Goal: Use online tool/utility: Utilize a website feature to perform a specific function

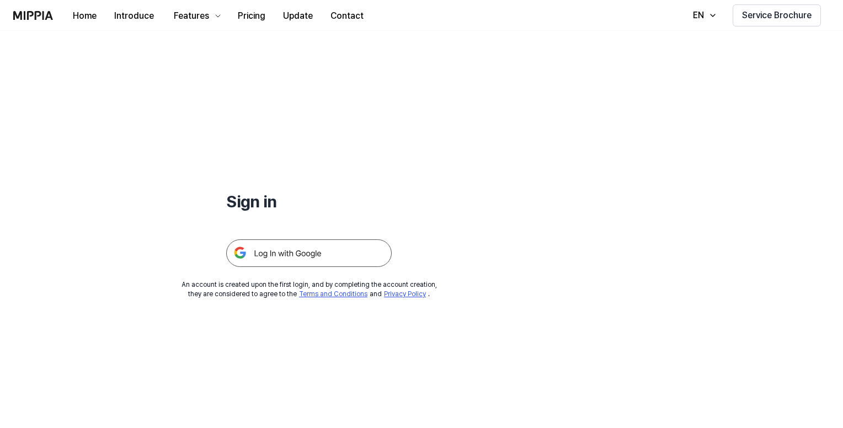
click at [348, 252] on img at bounding box center [308, 253] width 165 height 28
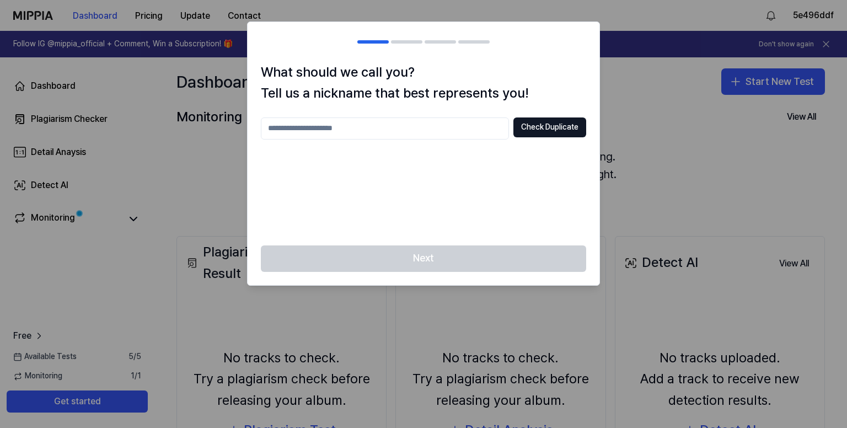
click at [384, 124] on input "text" at bounding box center [385, 128] width 248 height 22
type input "******"
click at [578, 129] on button "Check Duplicate" at bounding box center [549, 127] width 73 height 20
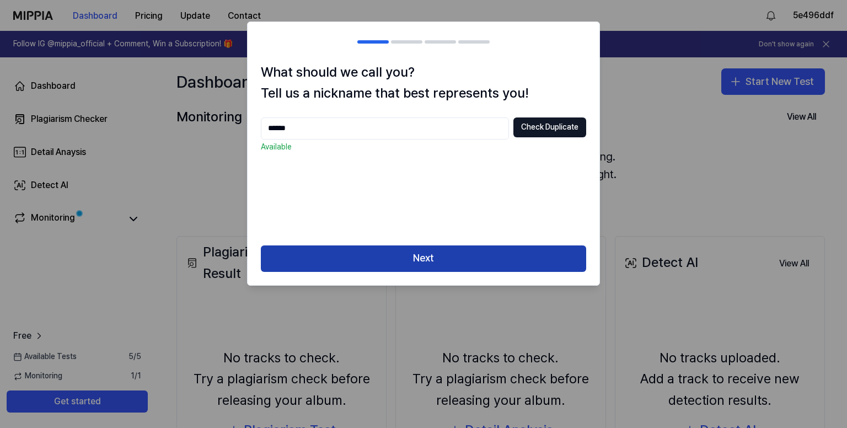
click at [443, 256] on button "Next" at bounding box center [423, 258] width 325 height 26
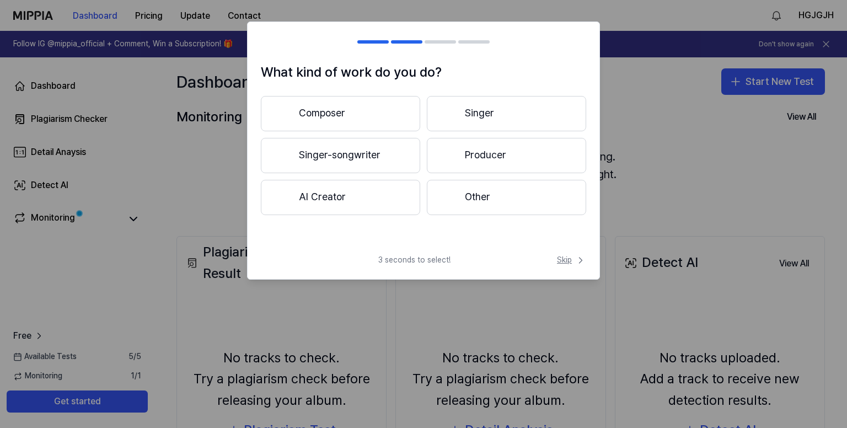
click at [570, 264] on span "Skip" at bounding box center [571, 260] width 29 height 11
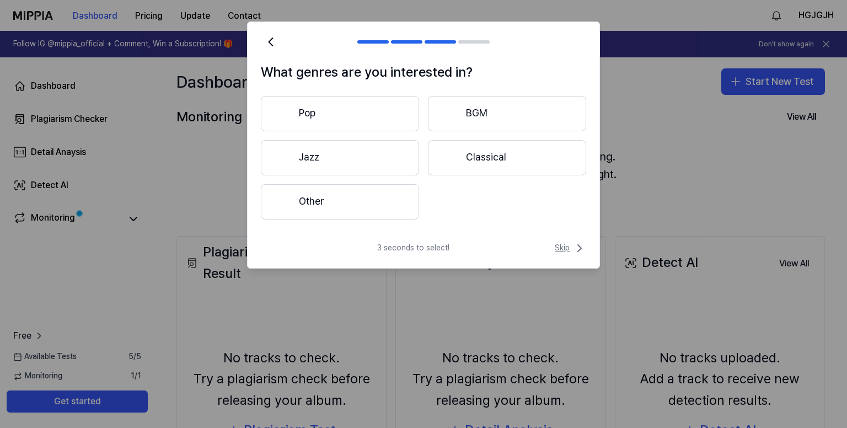
drag, startPoint x: 570, startPoint y: 264, endPoint x: 571, endPoint y: 253, distance: 11.6
click at [570, 260] on div "3 seconds to select! Skip" at bounding box center [424, 255] width 352 height 26
click at [571, 253] on span "Skip" at bounding box center [570, 248] width 31 height 13
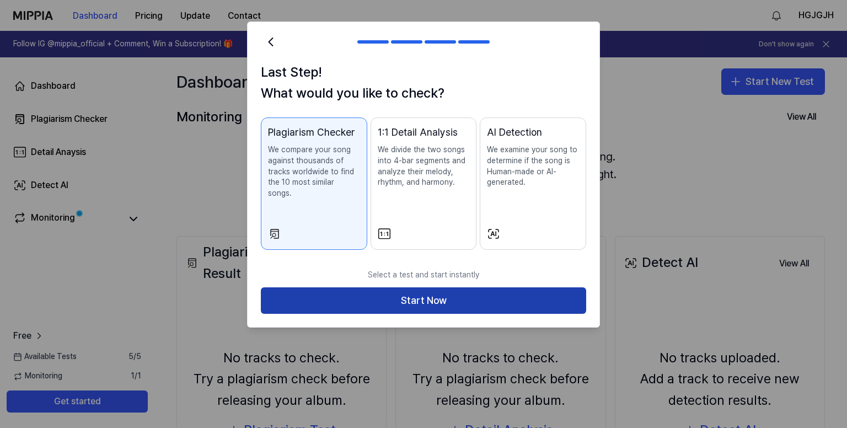
click at [542, 287] on button "Start Now" at bounding box center [423, 300] width 325 height 26
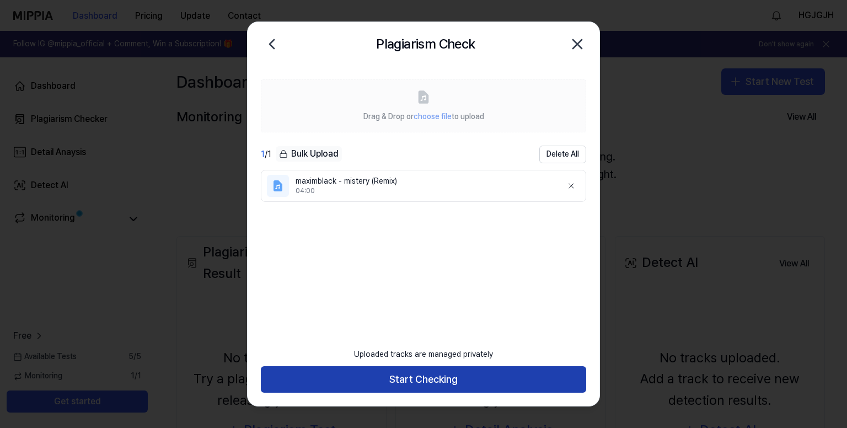
drag, startPoint x: 465, startPoint y: 378, endPoint x: 470, endPoint y: 370, distance: 9.6
click at [465, 377] on button "Start Checking" at bounding box center [423, 379] width 325 height 26
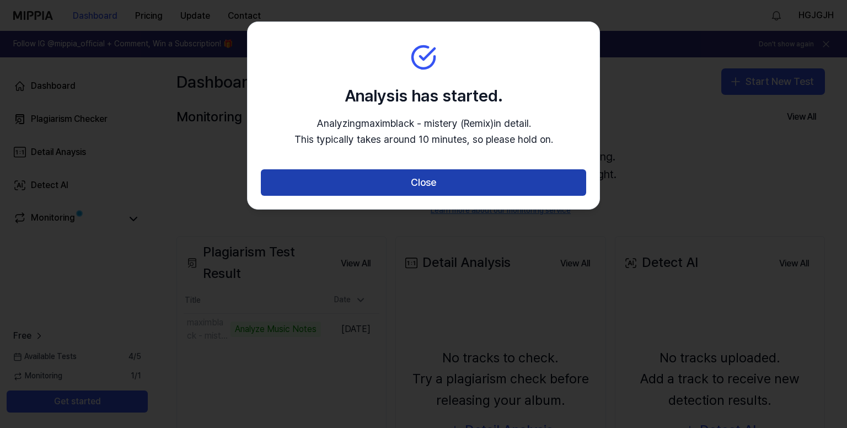
click at [405, 184] on button "Close" at bounding box center [423, 182] width 325 height 26
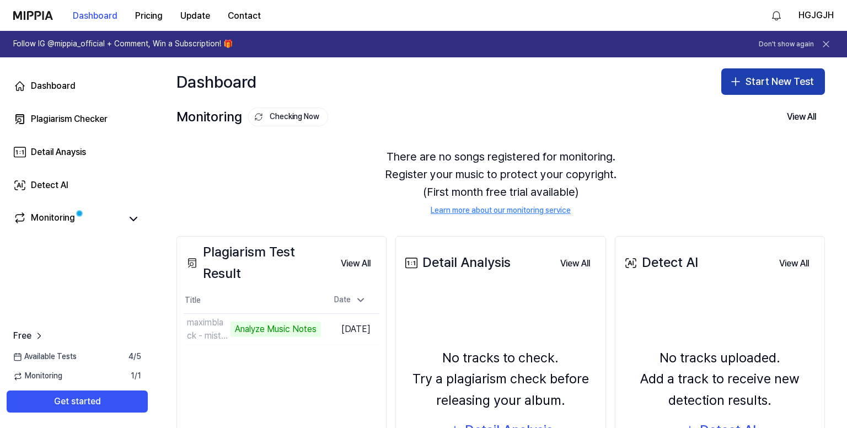
click at [756, 84] on button "Start New Test" at bounding box center [773, 81] width 104 height 26
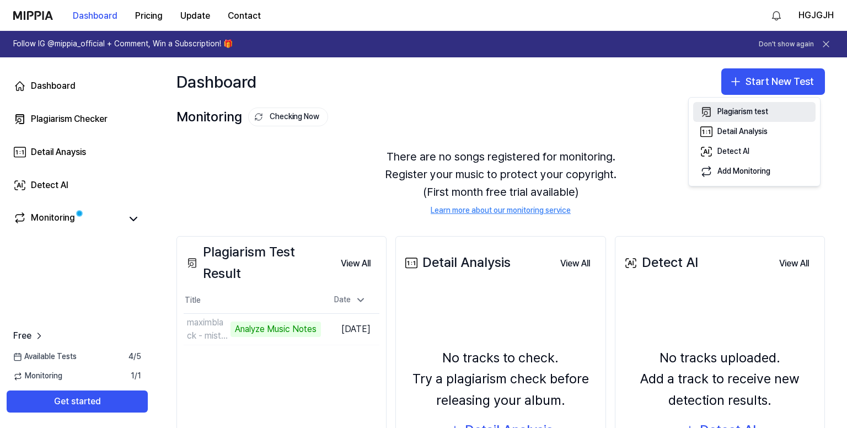
click at [739, 110] on div "Plagiarism test" at bounding box center [743, 111] width 51 height 11
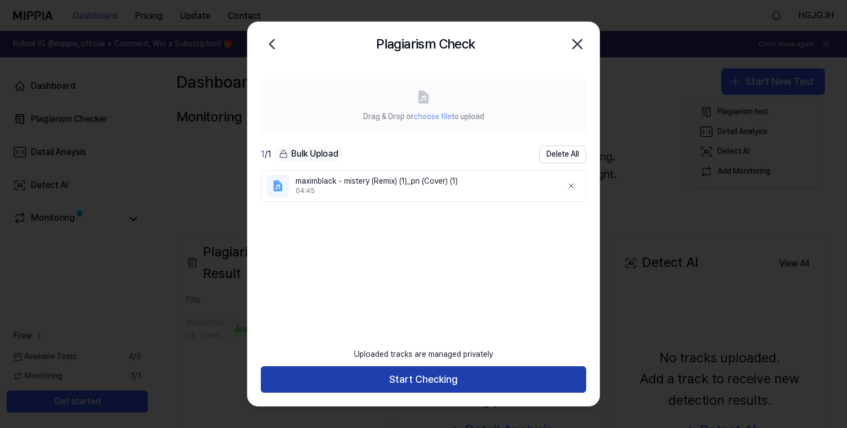
click at [454, 378] on button "Start Checking" at bounding box center [423, 379] width 325 height 26
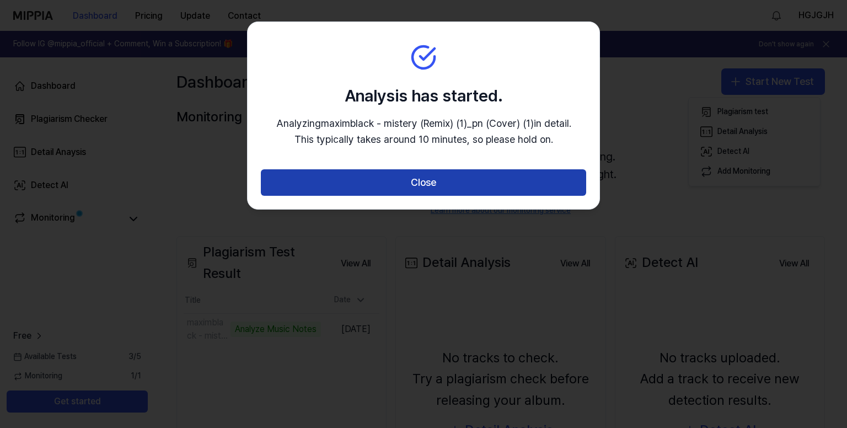
click at [517, 184] on button "Close" at bounding box center [423, 182] width 325 height 26
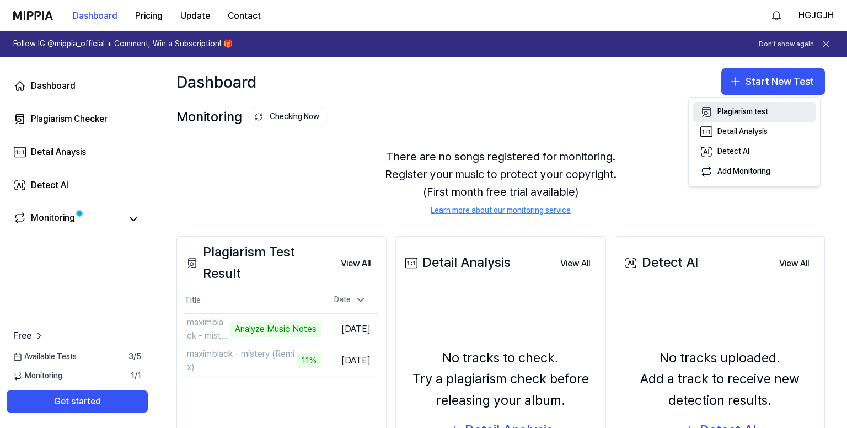
click at [758, 104] on button "Plagiarism test" at bounding box center [754, 112] width 122 height 20
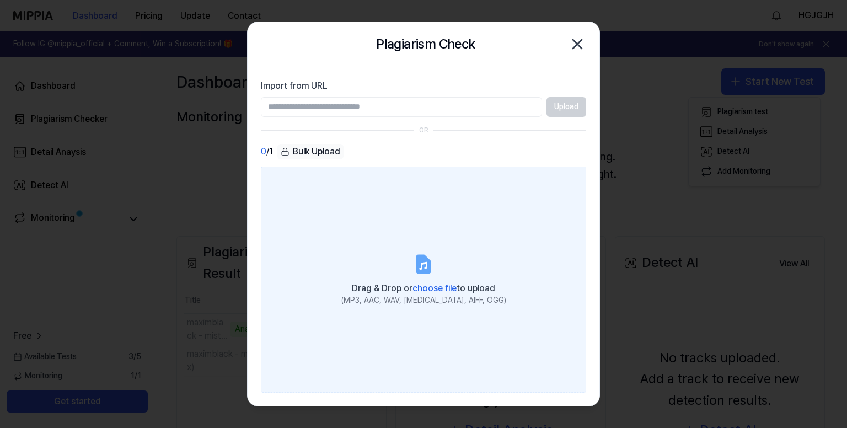
click at [388, 271] on label "Drag & Drop or choose file to upload (MP3, AAC, WAV, [MEDICAL_DATA], AIFF, OGG)" at bounding box center [423, 280] width 325 height 227
click at [0, 0] on input "Drag & Drop or choose file to upload (MP3, AAC, WAV, [MEDICAL_DATA], AIFF, OGG)" at bounding box center [0, 0] width 0 height 0
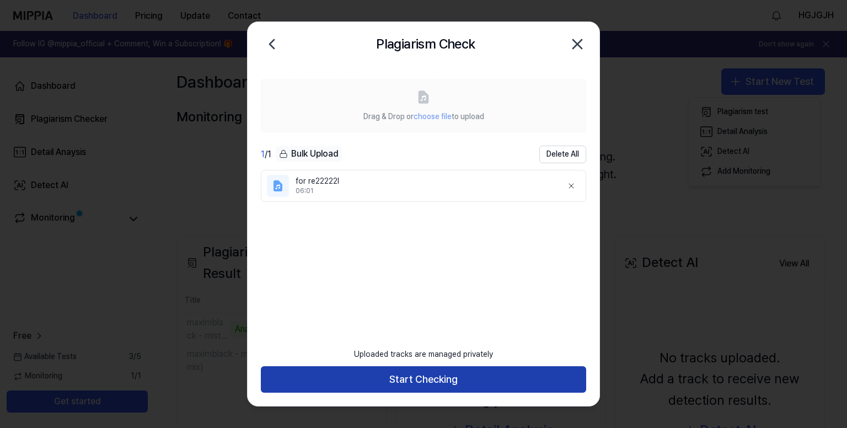
click at [476, 382] on button "Start Checking" at bounding box center [423, 379] width 325 height 26
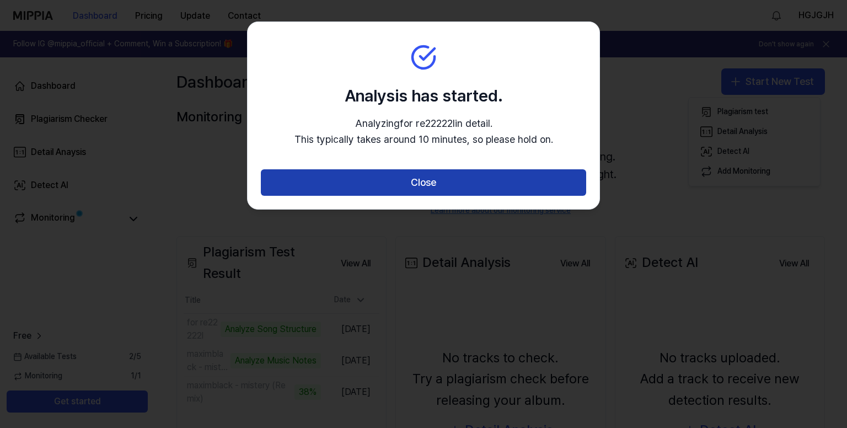
click at [457, 172] on button "Close" at bounding box center [423, 182] width 325 height 26
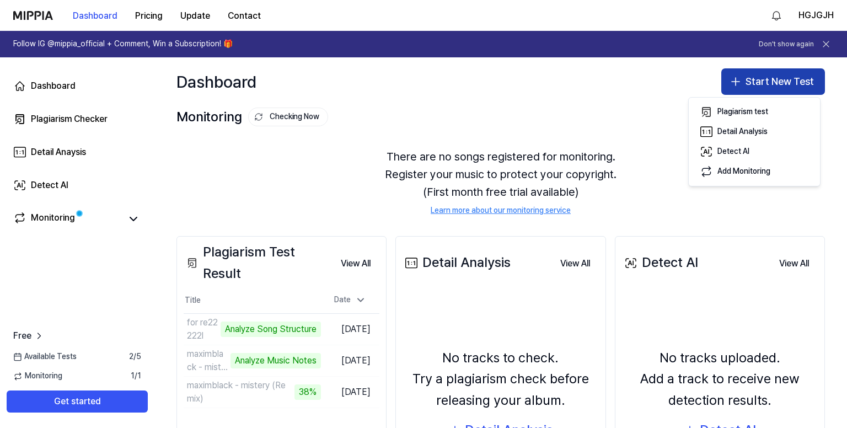
click at [759, 82] on button "Start New Test" at bounding box center [773, 81] width 104 height 26
click at [750, 89] on button "Start New Test" at bounding box center [773, 81] width 104 height 26
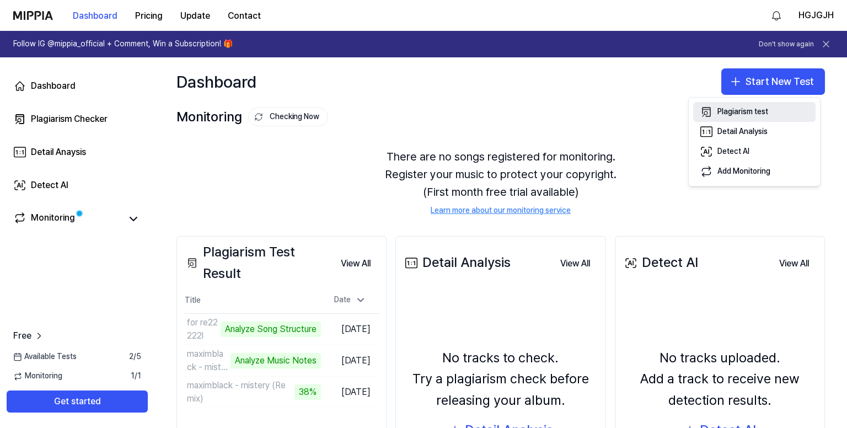
click at [745, 110] on div "Plagiarism test" at bounding box center [743, 111] width 51 height 11
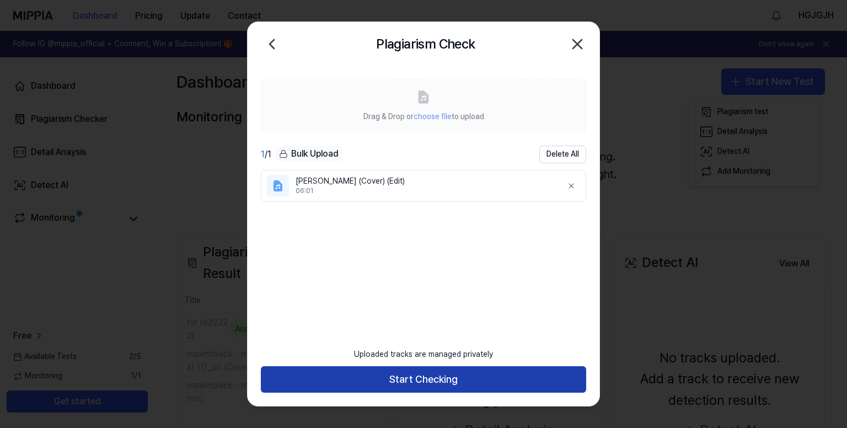
click at [459, 383] on button "Start Checking" at bounding box center [423, 379] width 325 height 26
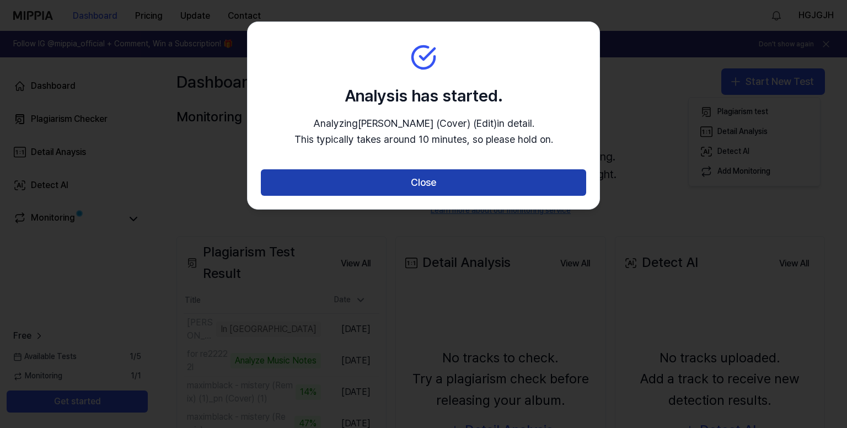
click at [420, 184] on button "Close" at bounding box center [423, 182] width 325 height 26
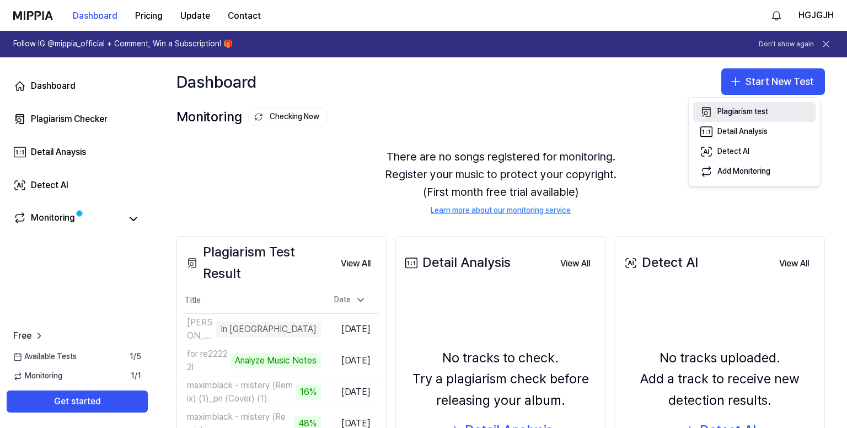
click at [742, 105] on button "Plagiarism test" at bounding box center [754, 112] width 122 height 20
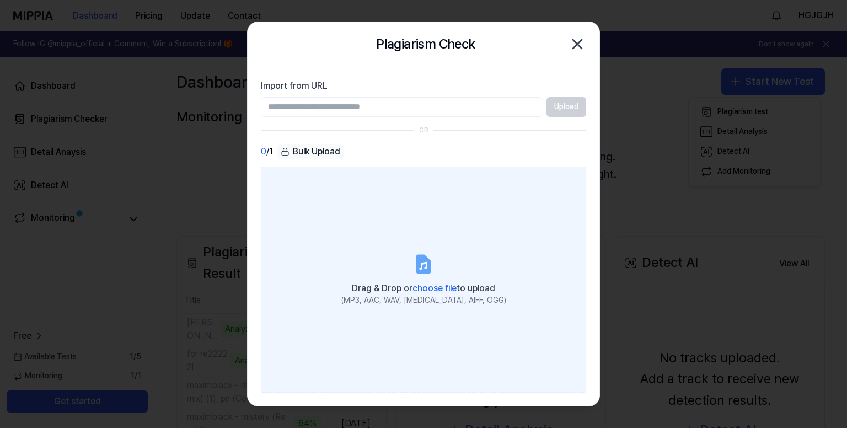
click at [417, 270] on icon at bounding box center [423, 263] width 13 height 17
click at [0, 0] on input "Drag & Drop or choose file to upload (MP3, AAC, WAV, [MEDICAL_DATA], AIFF, OGG)" at bounding box center [0, 0] width 0 height 0
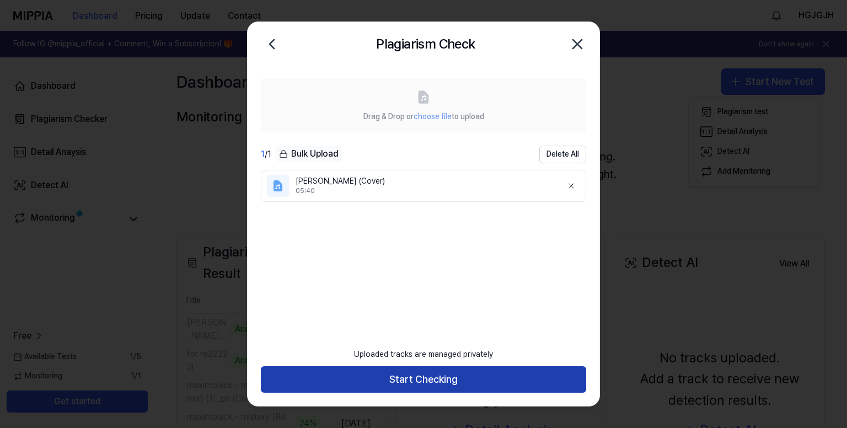
click at [433, 380] on button "Start Checking" at bounding box center [423, 379] width 325 height 26
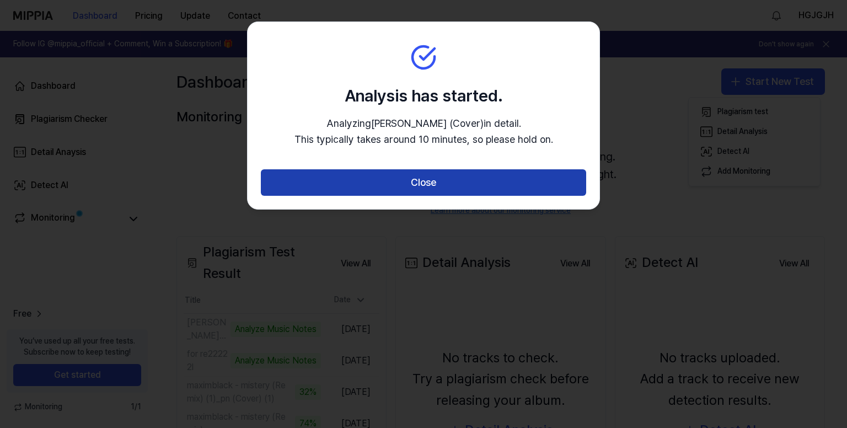
click at [420, 190] on button "Close" at bounding box center [423, 182] width 325 height 26
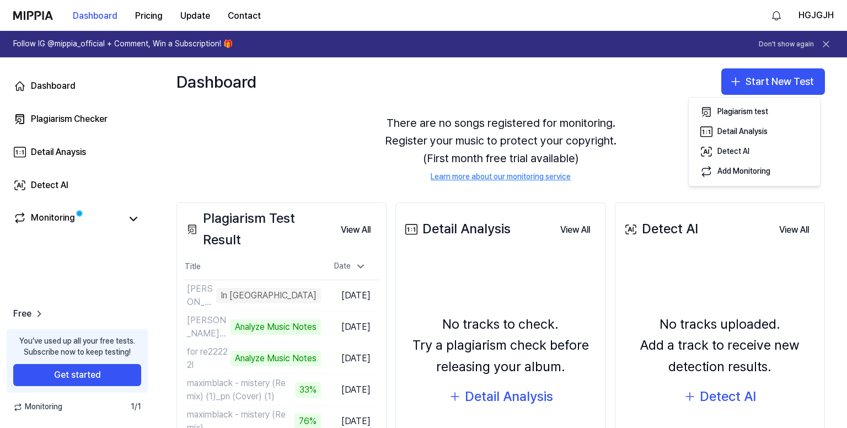
scroll to position [20, 0]
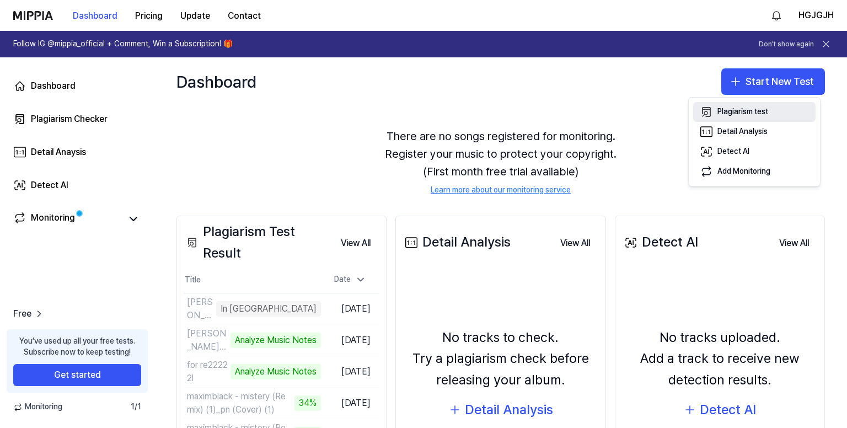
click at [739, 114] on div "Plagiarism test" at bounding box center [743, 111] width 51 height 11
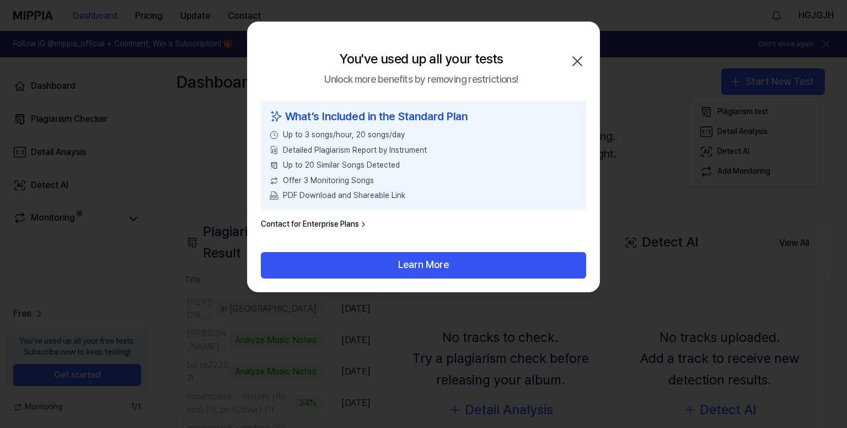
click at [575, 61] on icon "button" at bounding box center [578, 61] width 18 height 18
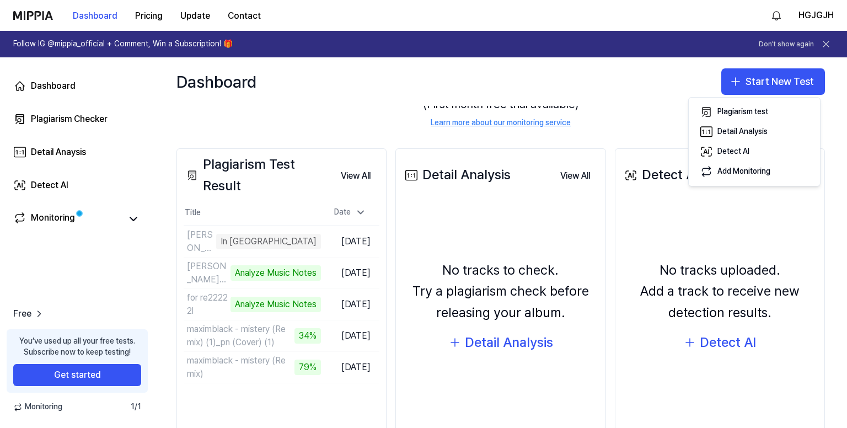
scroll to position [131, 0]
